Goal: Task Accomplishment & Management: Complete application form

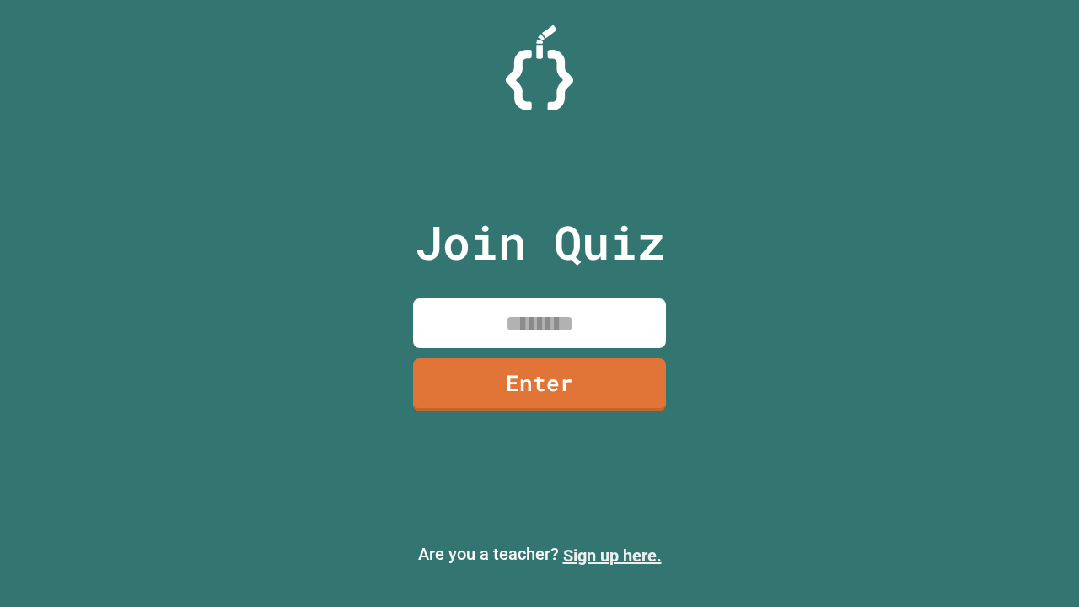
click at [612, 555] on link "Sign up here." at bounding box center [612, 555] width 99 height 20
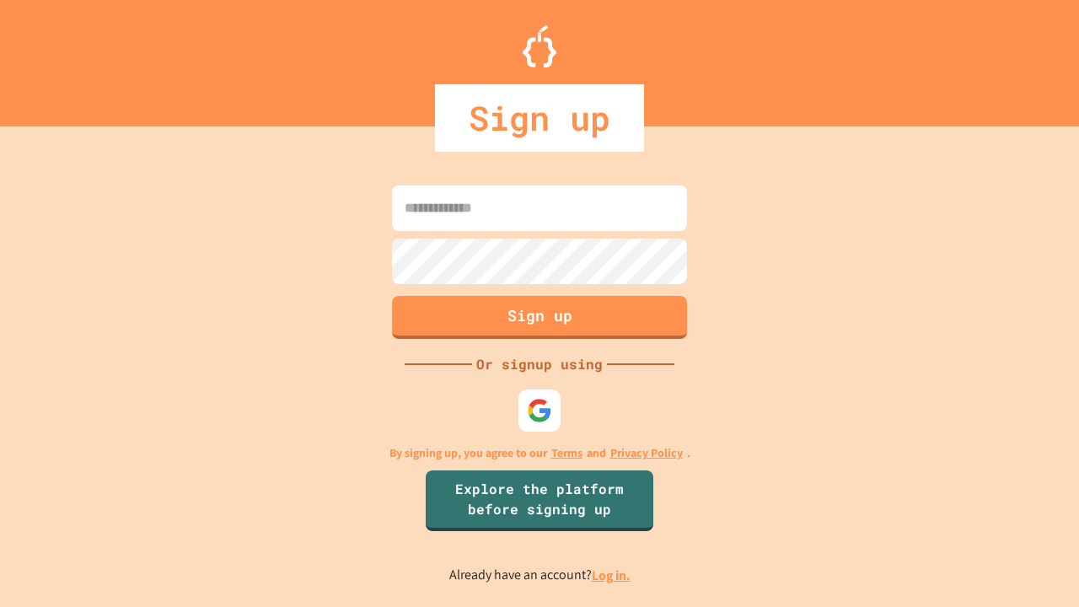
click at [612, 575] on link "Log in." at bounding box center [611, 575] width 39 height 18
